Goal: Obtain resource: Obtain resource

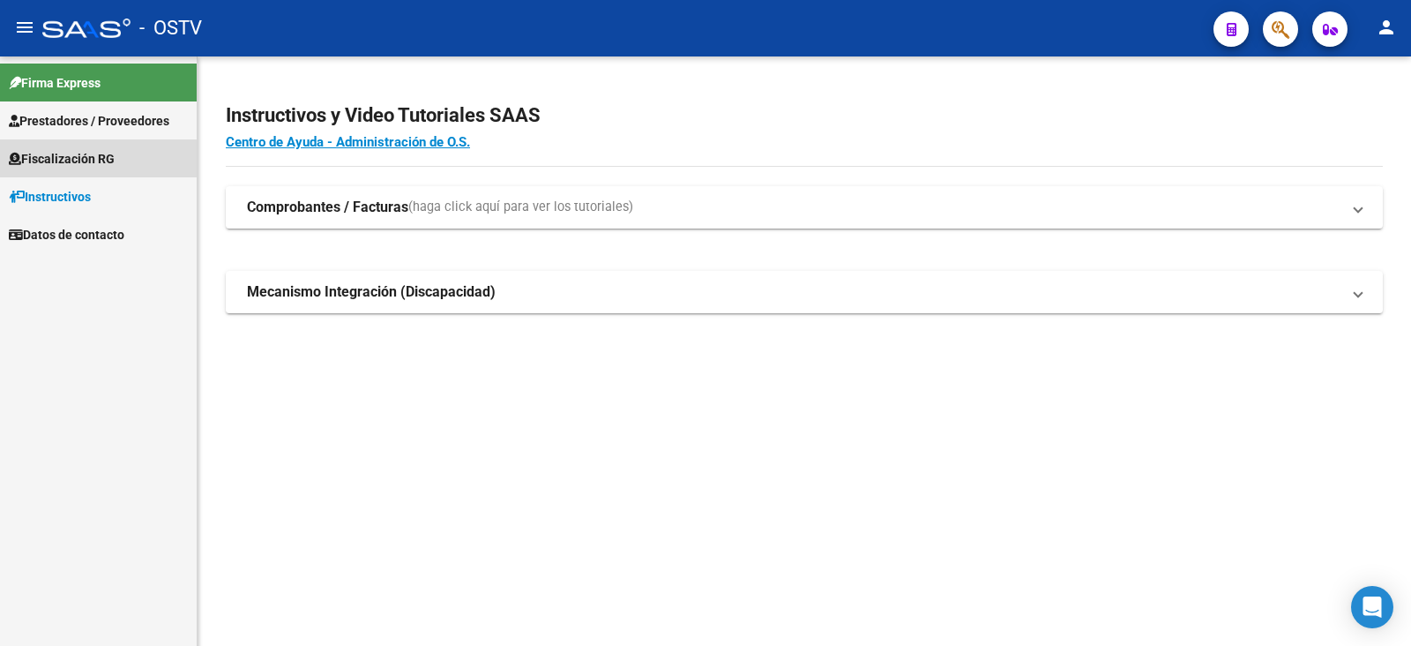
click at [57, 159] on span "Fiscalización RG" at bounding box center [62, 158] width 106 height 19
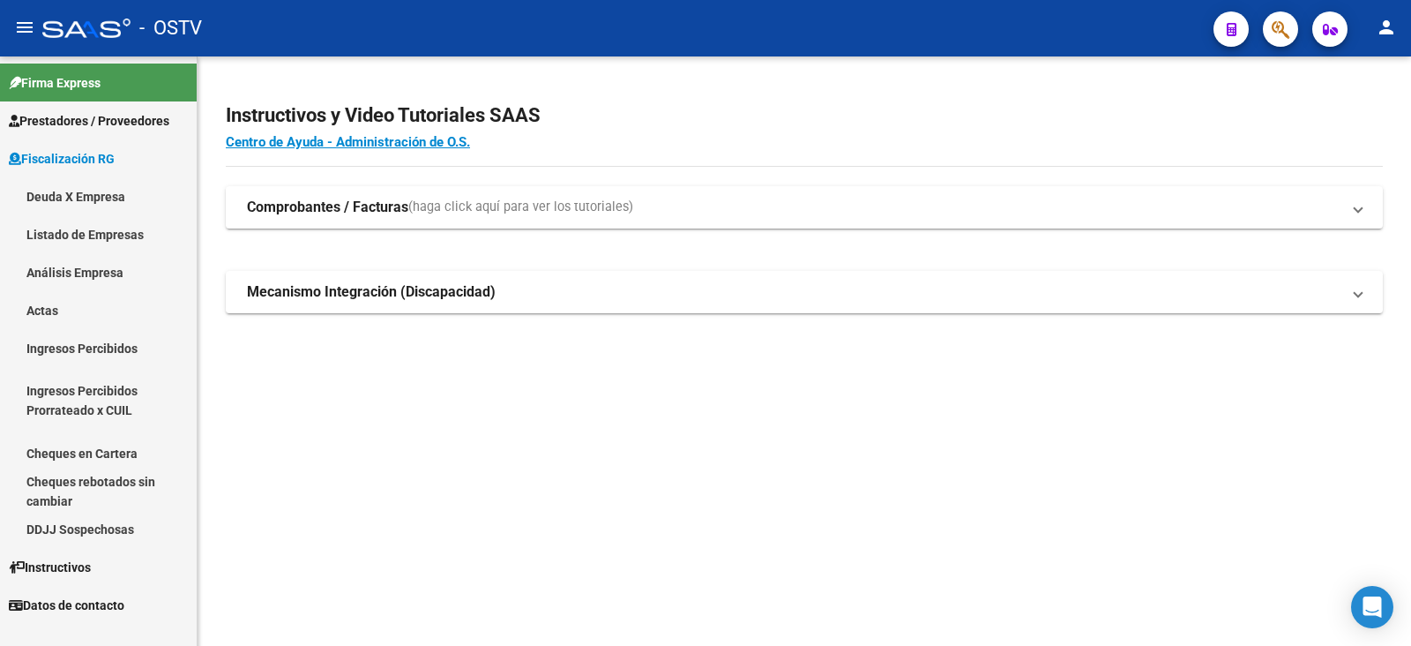
click at [113, 273] on link "Análisis Empresa" at bounding box center [98, 272] width 197 height 38
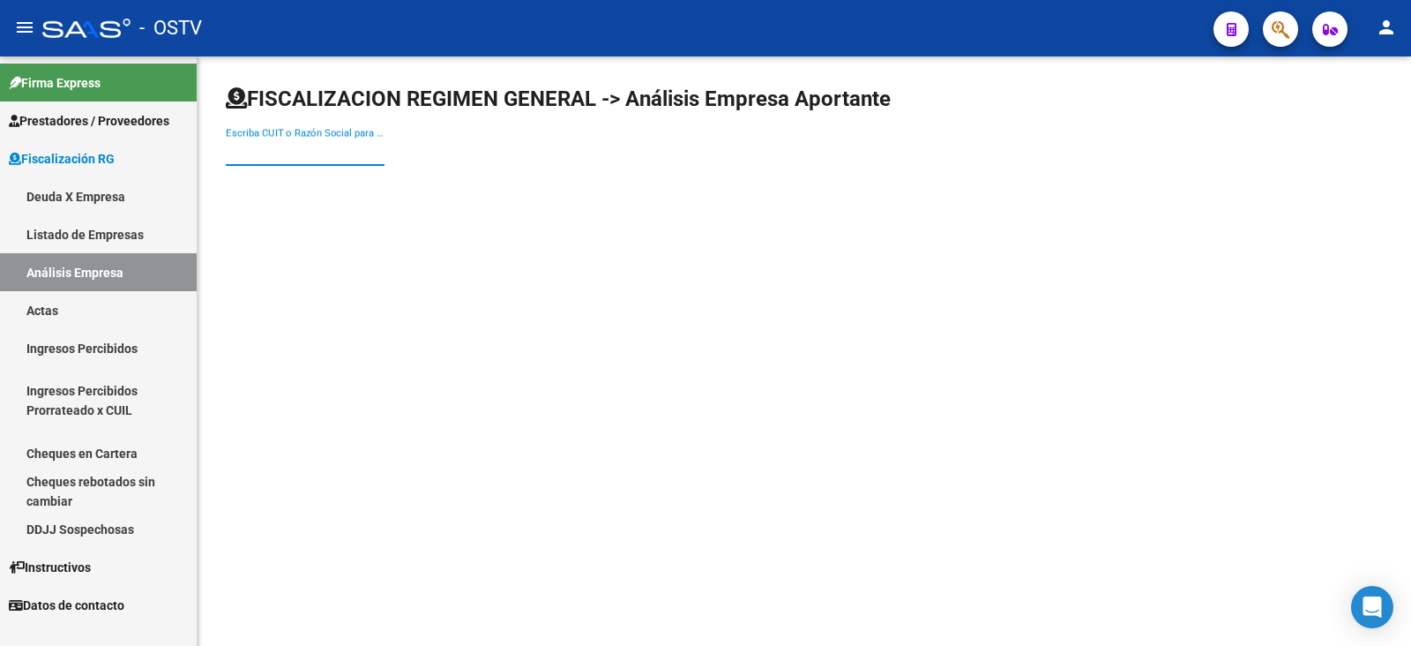
click at [284, 150] on input "Escriba CUIT o Razón Social para buscar" at bounding box center [305, 152] width 159 height 16
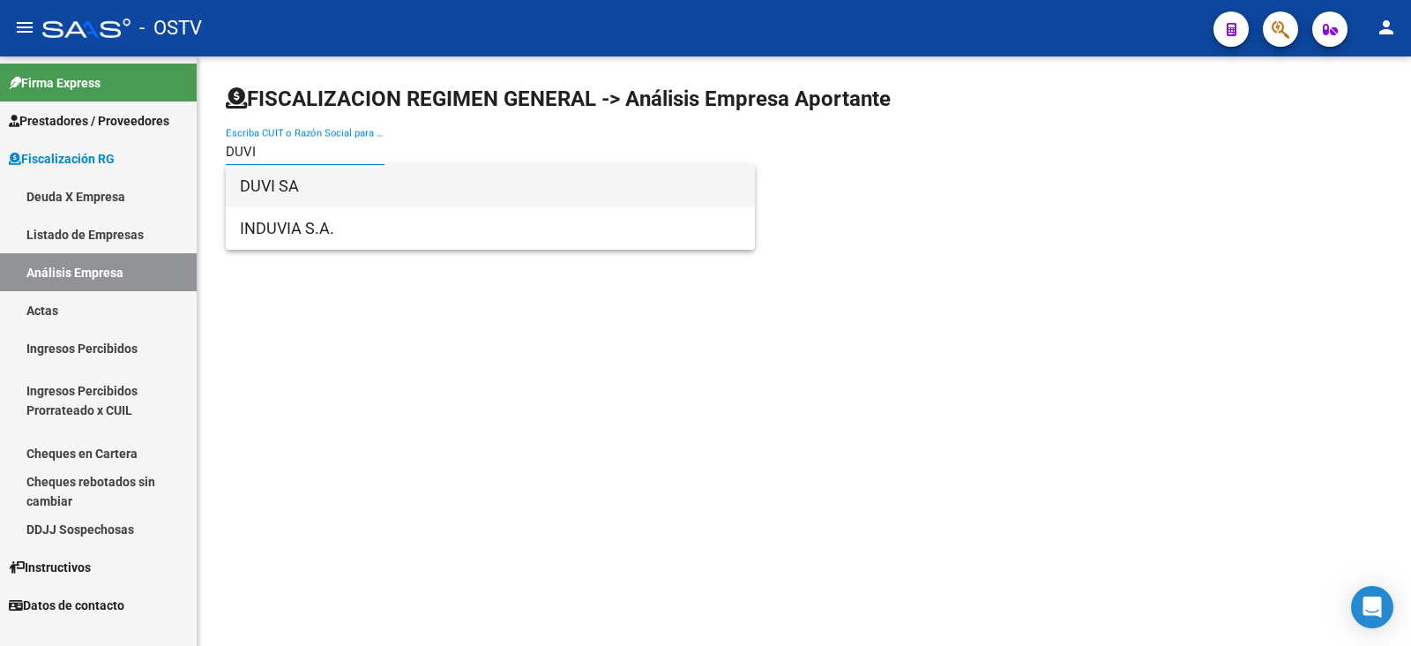
type input "DUVI"
click at [355, 189] on span "DUVI SA" at bounding box center [490, 186] width 501 height 42
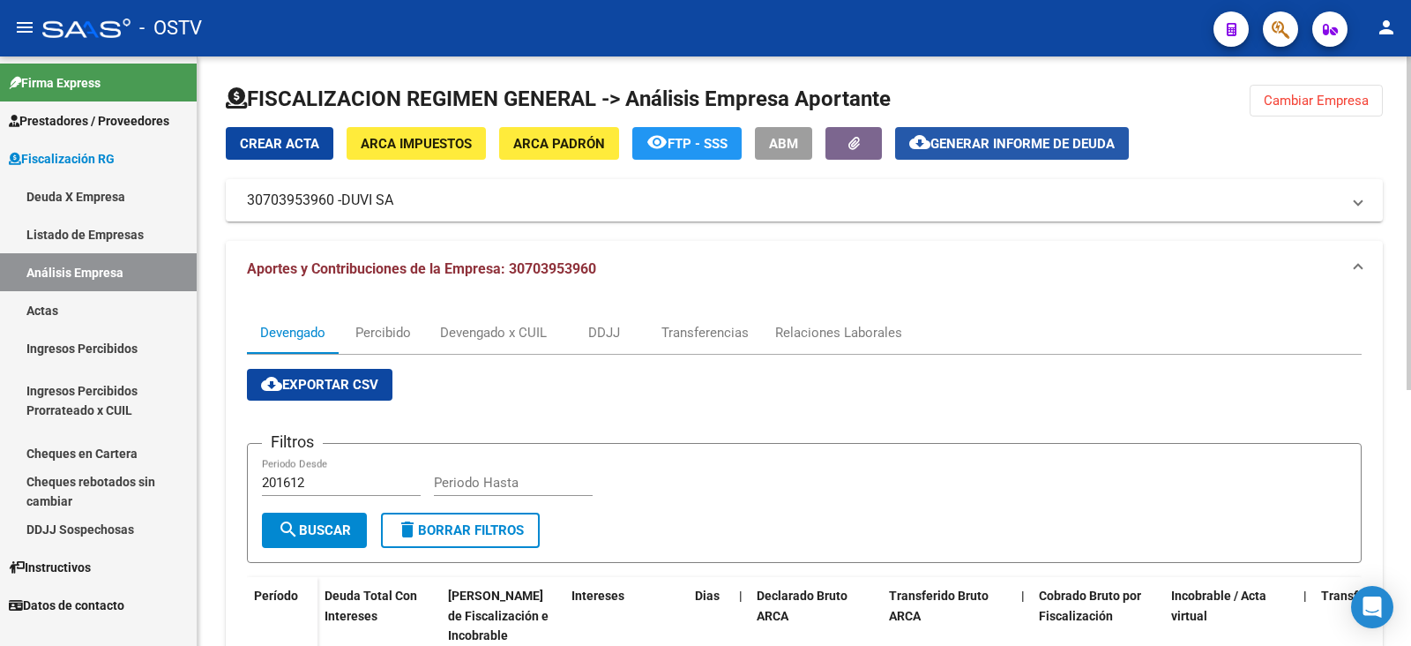
click at [1014, 143] on span "Generar informe de deuda" at bounding box center [1023, 144] width 184 height 16
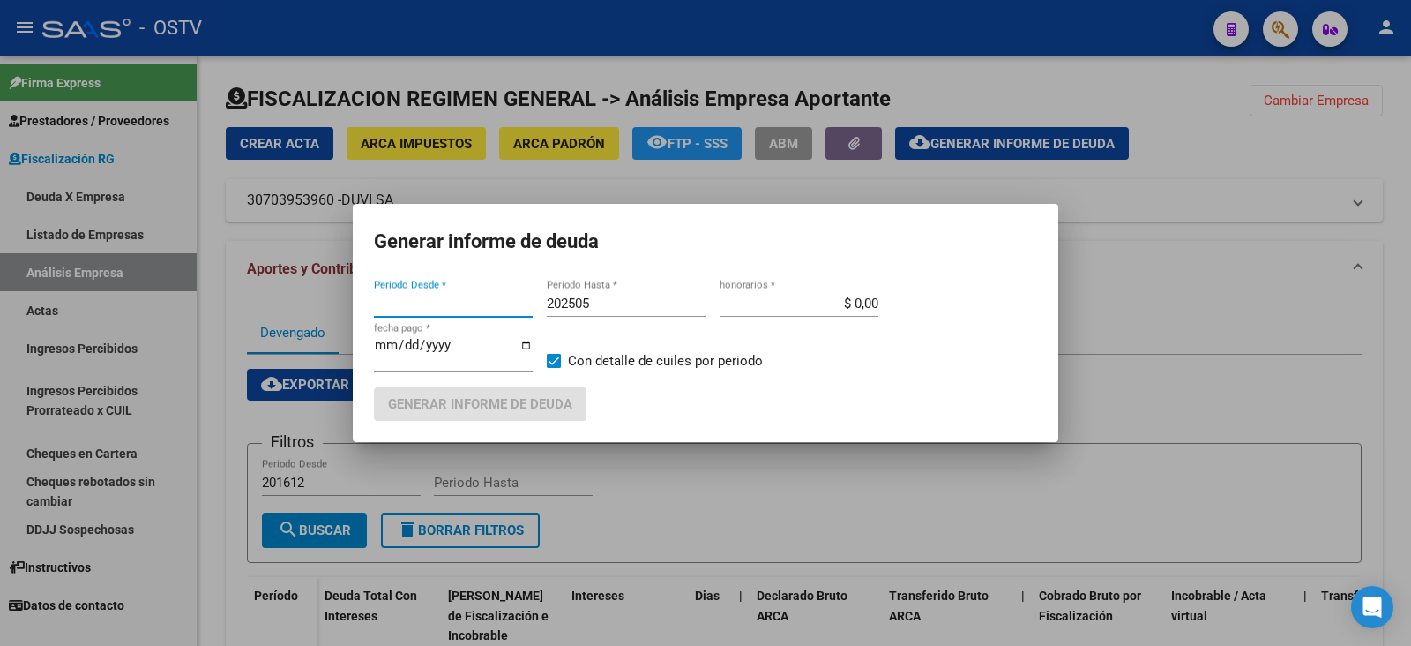
type input "201612"
click at [629, 303] on input "202505" at bounding box center [626, 304] width 159 height 16
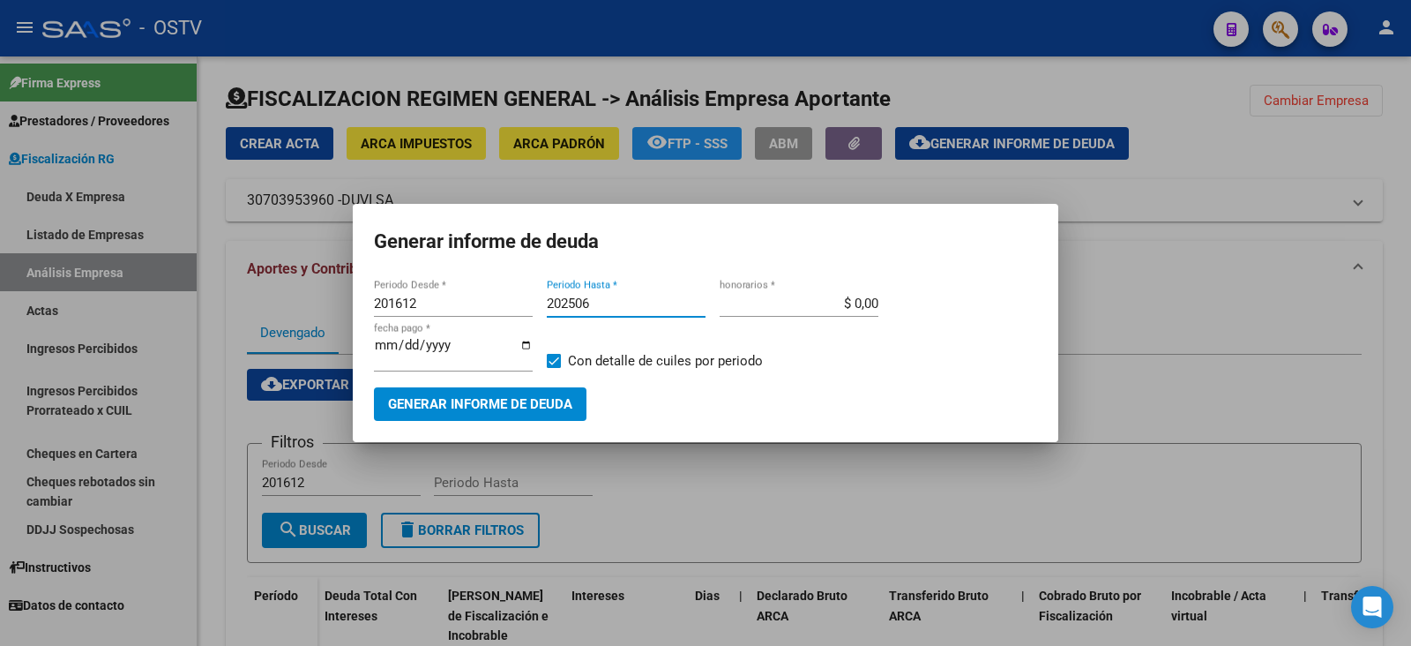
type input "202506"
drag, startPoint x: 435, startPoint y: 316, endPoint x: 358, endPoint y: 308, distance: 77.2
click at [358, 308] on mat-dialog-content "201612 Periodo Desde * 202506 Periodo Hasta * $ 0,00 honorarios * [DATE] fecha …" at bounding box center [706, 348] width 706 height 144
type input "202505"
click at [481, 387] on button "Generar informe de deuda" at bounding box center [480, 403] width 213 height 33
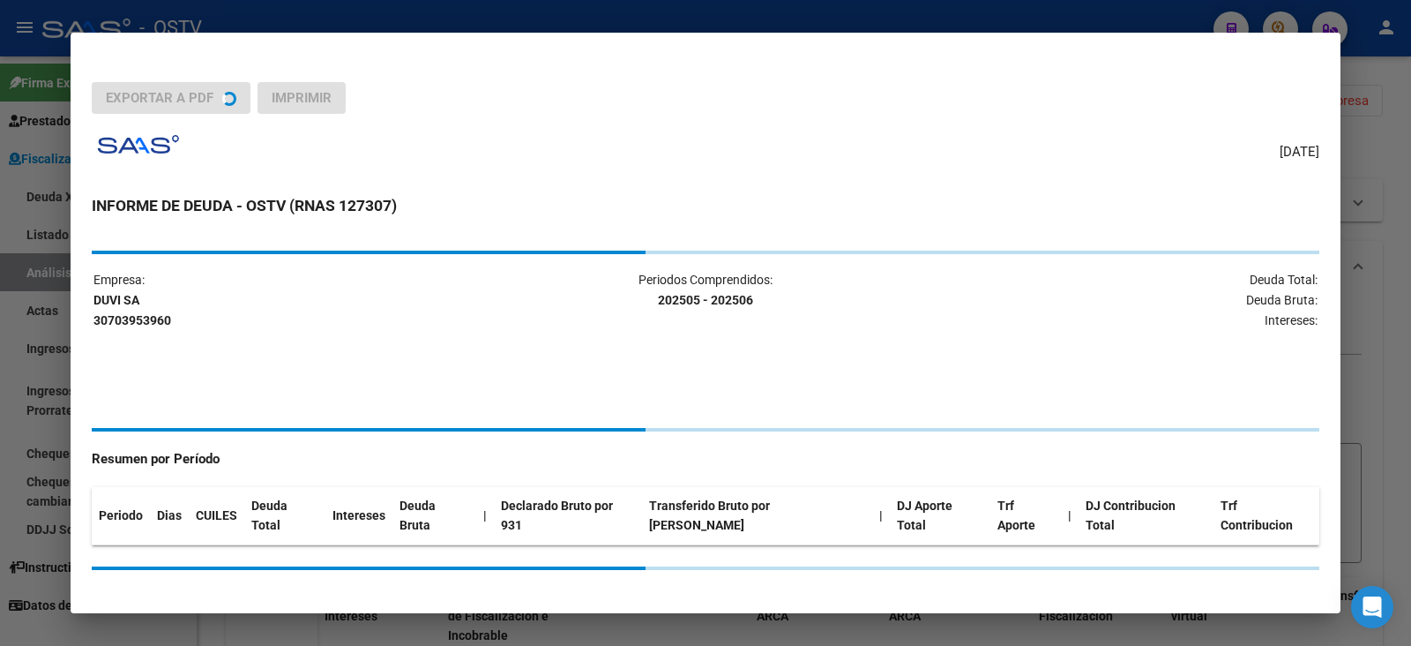
click at [484, 391] on div "Empresa: DUVI SA 30703953960 Periodos Comprendidos: 202505 - 202506 Deuda Total…" at bounding box center [706, 410] width 1228 height 319
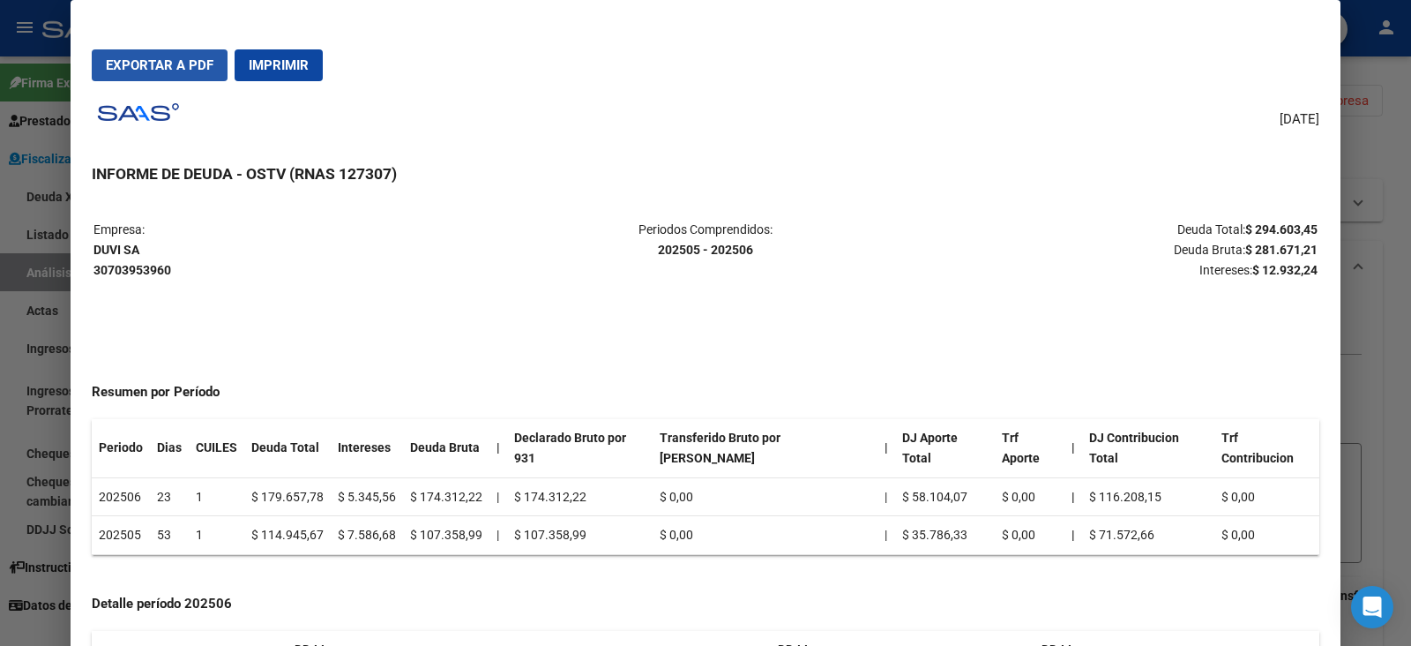
click at [133, 65] on span "Exportar a PDF" at bounding box center [160, 65] width 108 height 16
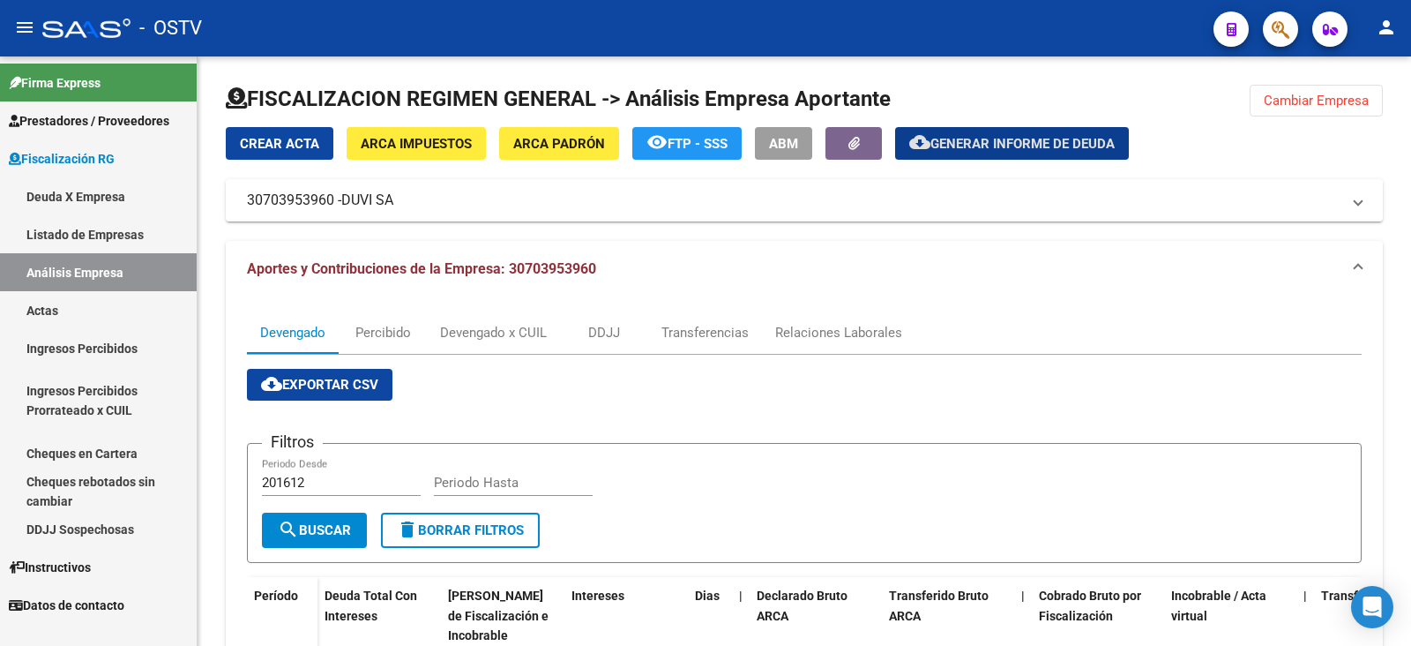
click at [89, 237] on link "Listado de Empresas" at bounding box center [98, 234] width 197 height 38
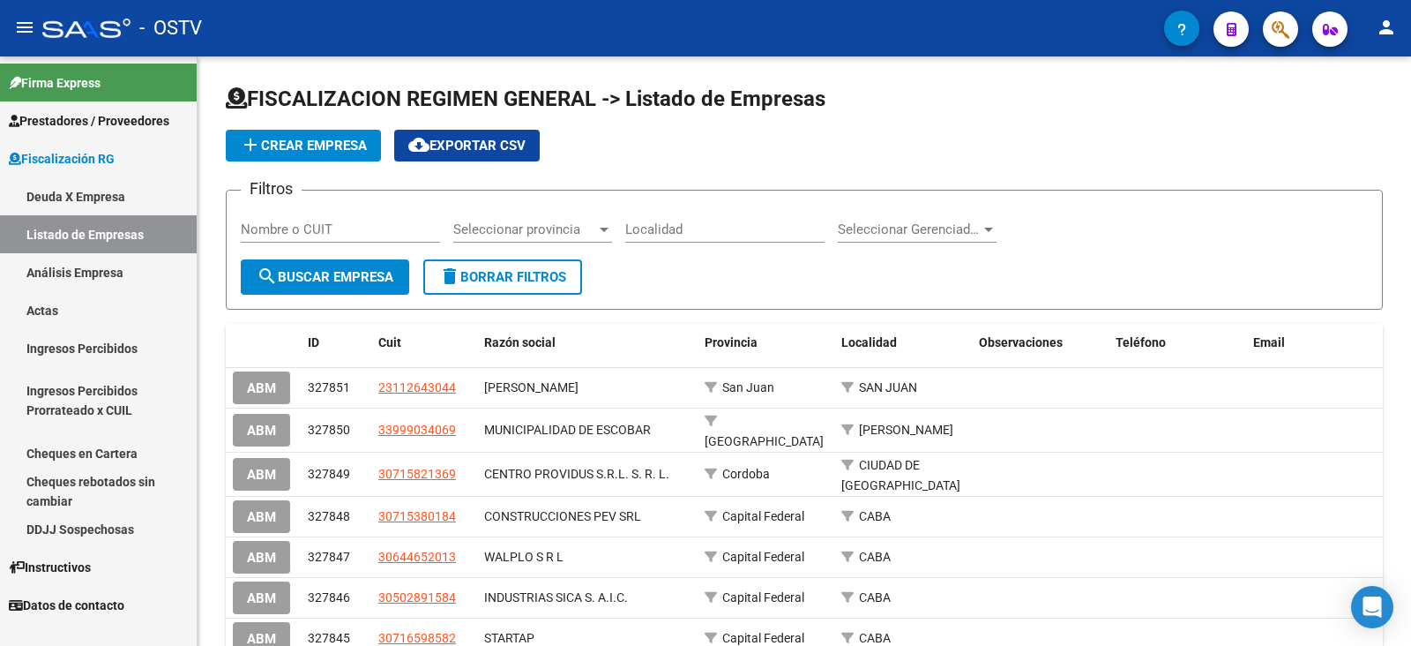
click at [107, 205] on link "Deuda X Empresa" at bounding box center [98, 196] width 197 height 38
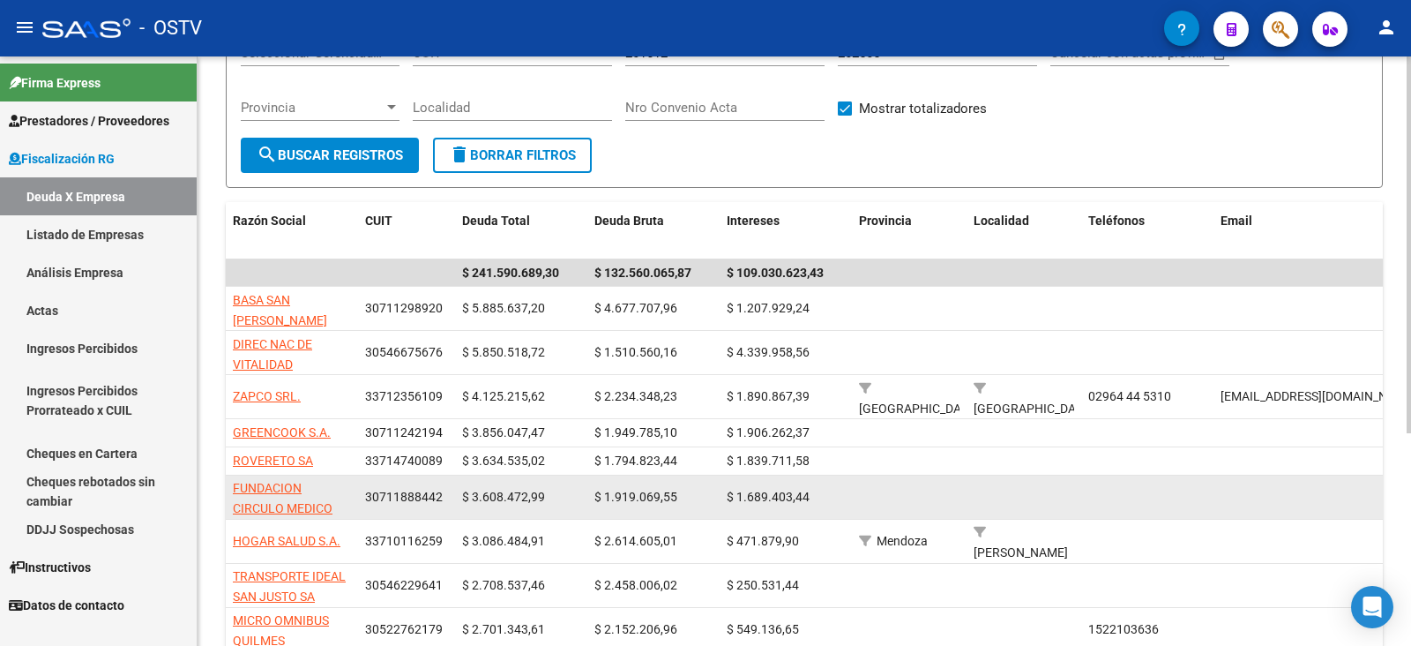
scroll to position [265, 0]
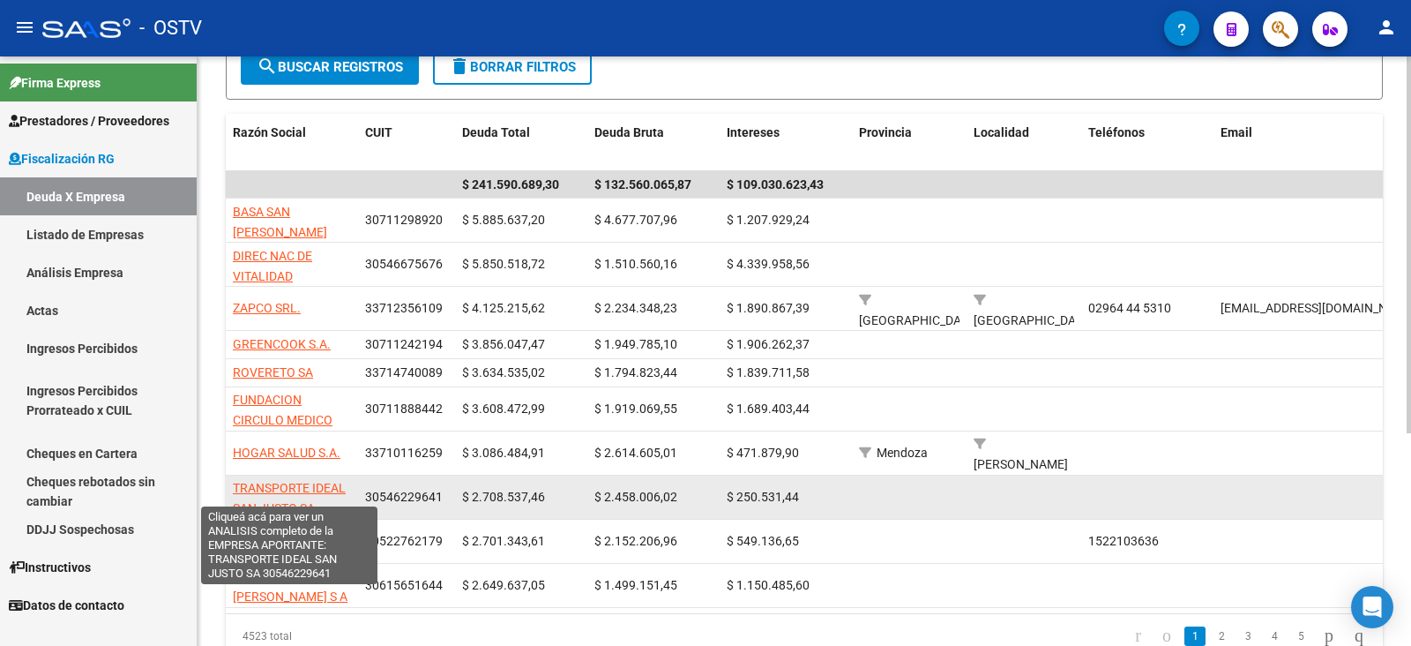
click at [310, 481] on span "TRANSPORTE IDEAL SAN JUSTO SA" at bounding box center [289, 498] width 113 height 34
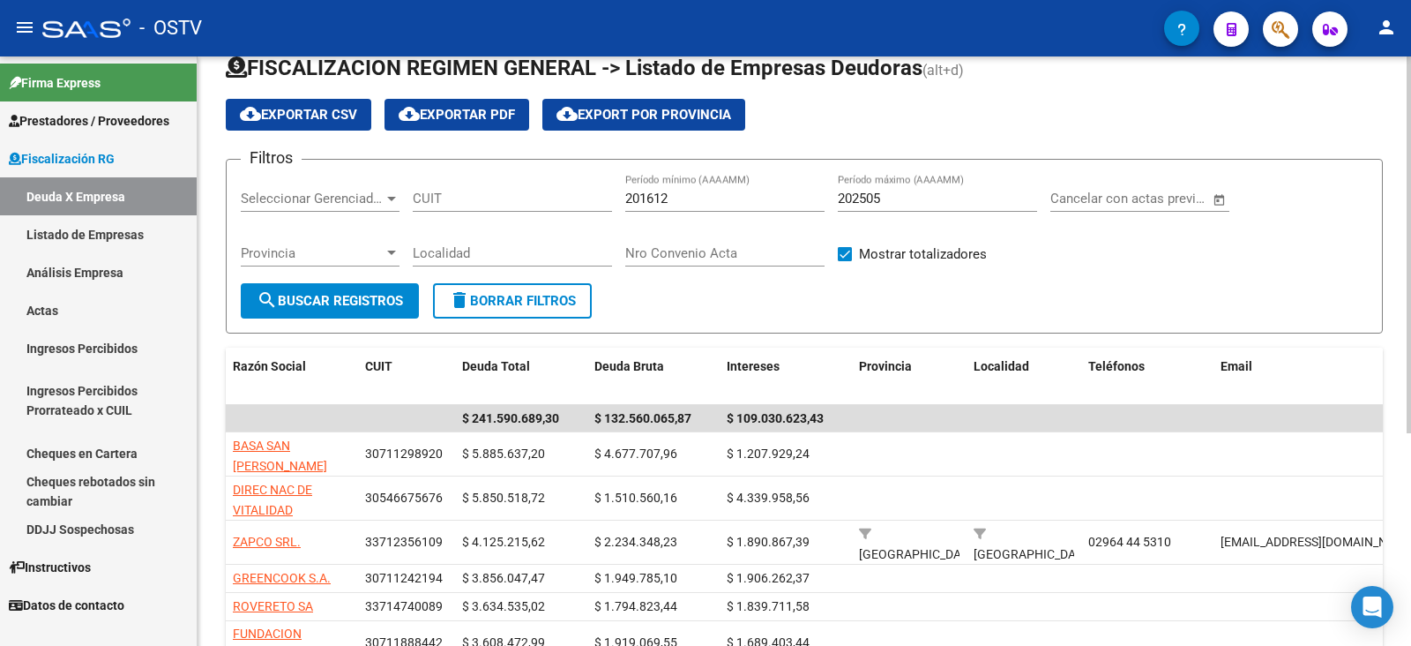
scroll to position [0, 0]
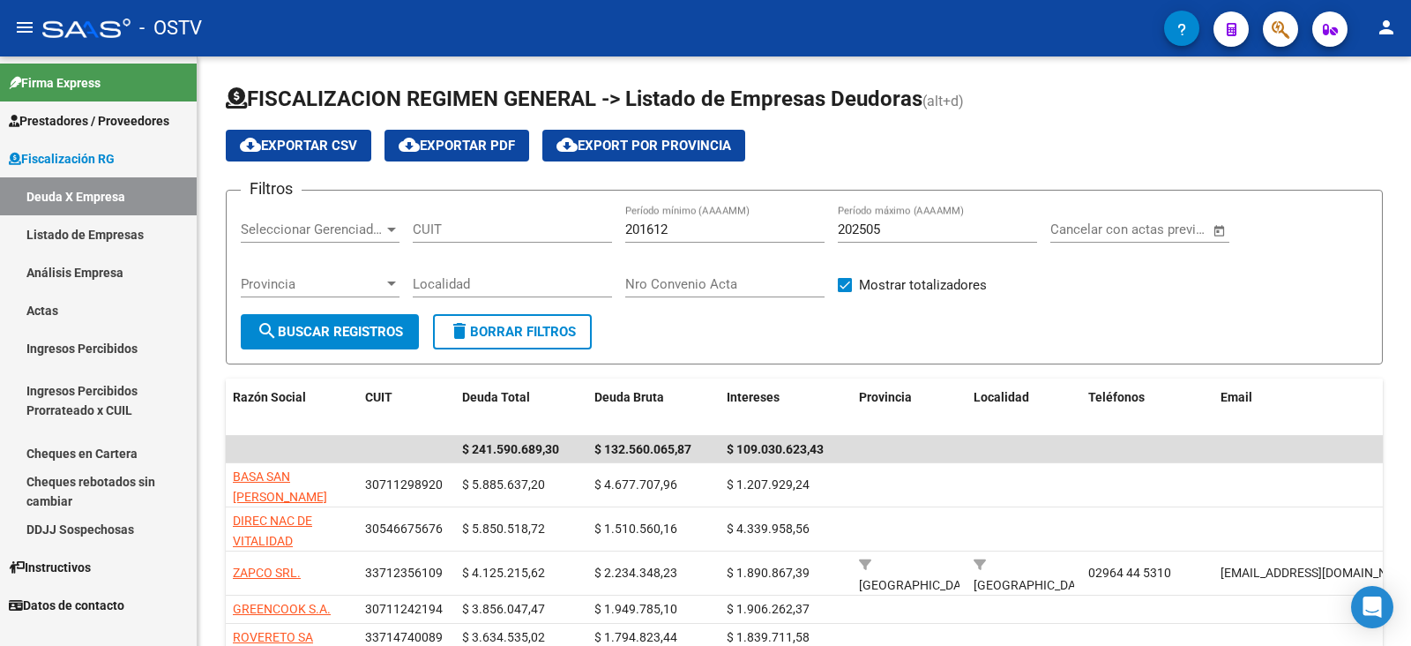
click at [106, 259] on link "Análisis Empresa" at bounding box center [98, 272] width 197 height 38
